Goal: Navigation & Orientation: Find specific page/section

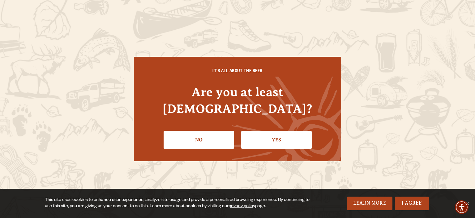
click at [278, 132] on link "Yes" at bounding box center [276, 140] width 71 height 18
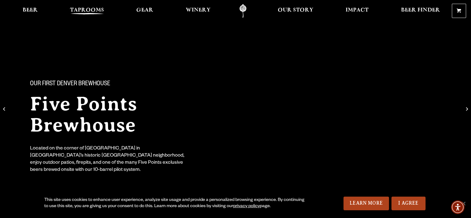
click at [81, 12] on span "Taprooms" at bounding box center [87, 10] width 34 height 5
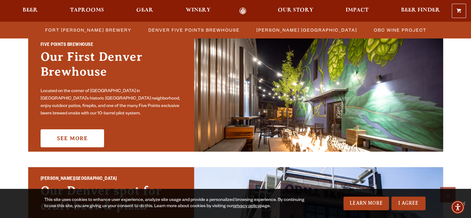
scroll to position [327, 0]
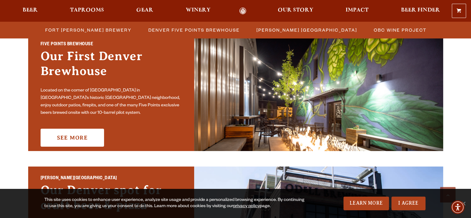
click at [442, 143] on img at bounding box center [318, 93] width 249 height 115
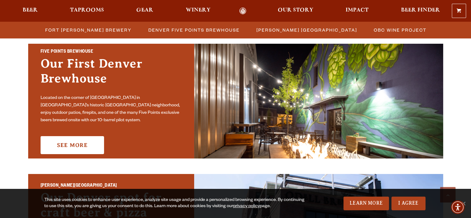
scroll to position [323, 0]
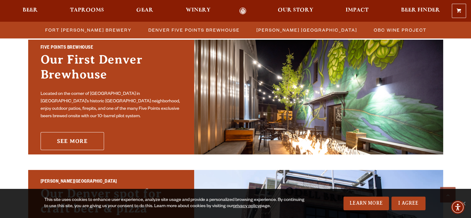
click at [79, 132] on link "See More" at bounding box center [72, 141] width 63 height 18
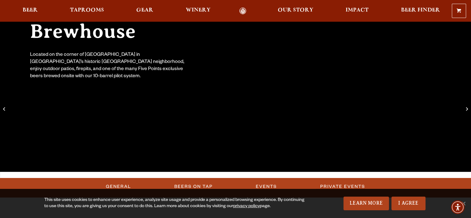
scroll to position [93, 0]
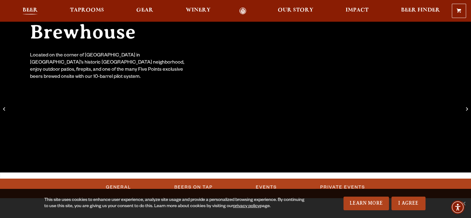
click at [34, 8] on span "Beer" at bounding box center [30, 10] width 15 height 5
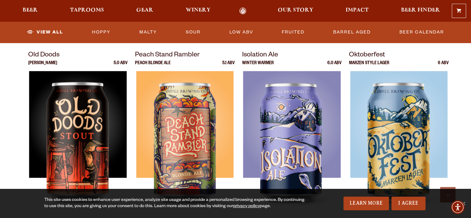
scroll to position [856, 0]
